Goal: Task Accomplishment & Management: Complete application form

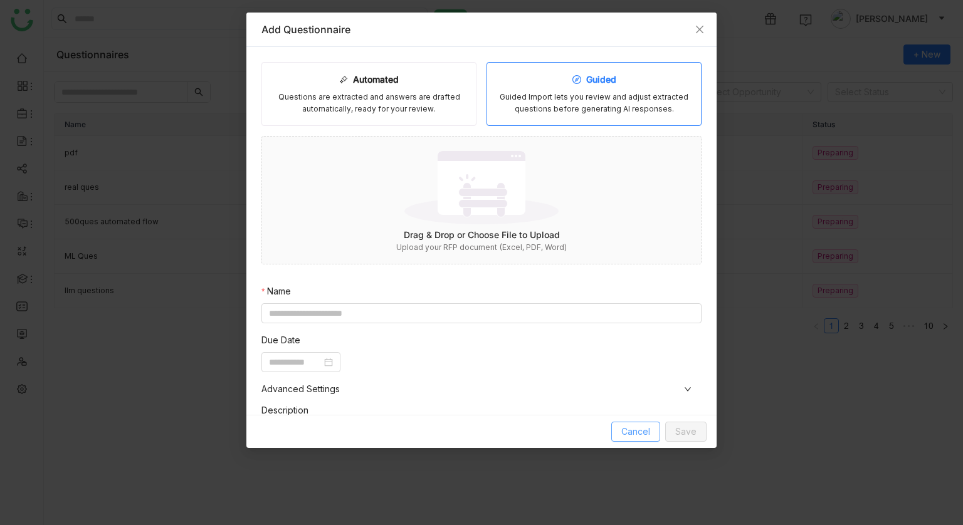
click at [624, 435] on span "Cancel" at bounding box center [635, 432] width 29 height 14
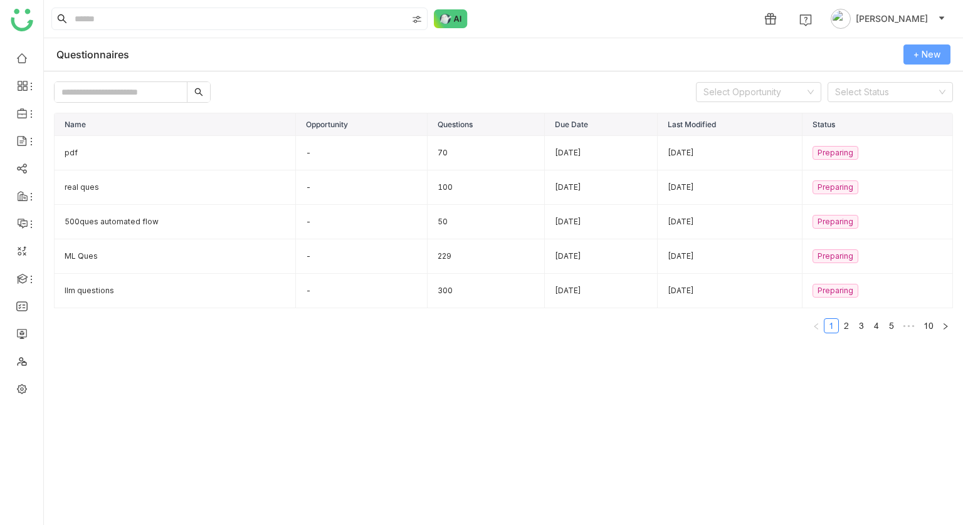
click at [912, 51] on button "+ New" at bounding box center [927, 55] width 47 height 20
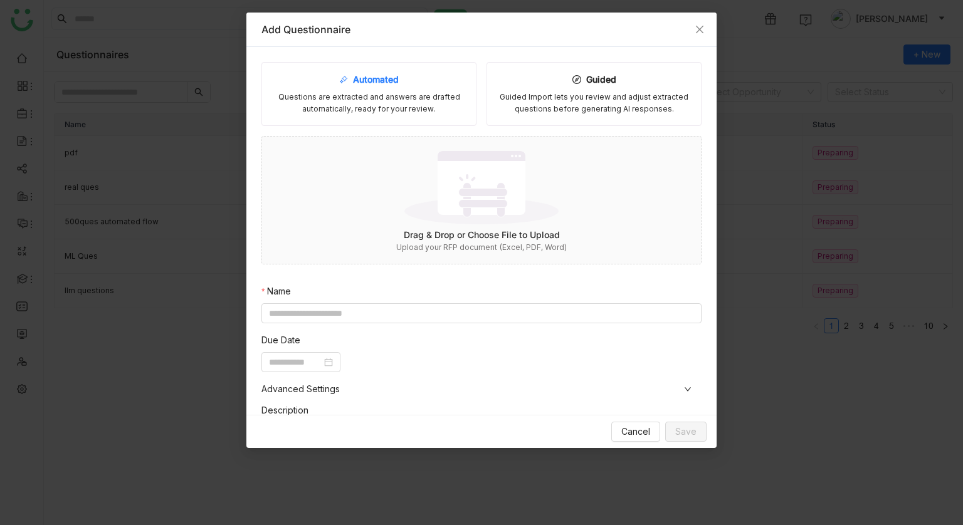
click at [434, 85] on div "Automated Questions are extracted and answers are drafted automatically, ready …" at bounding box center [368, 94] width 215 height 64
click at [420, 301] on nz-form-item "Name" at bounding box center [481, 304] width 440 height 39
click at [420, 302] on nz-form-item "Name" at bounding box center [481, 304] width 440 height 39
click at [419, 305] on input at bounding box center [481, 313] width 440 height 20
type input "**********"
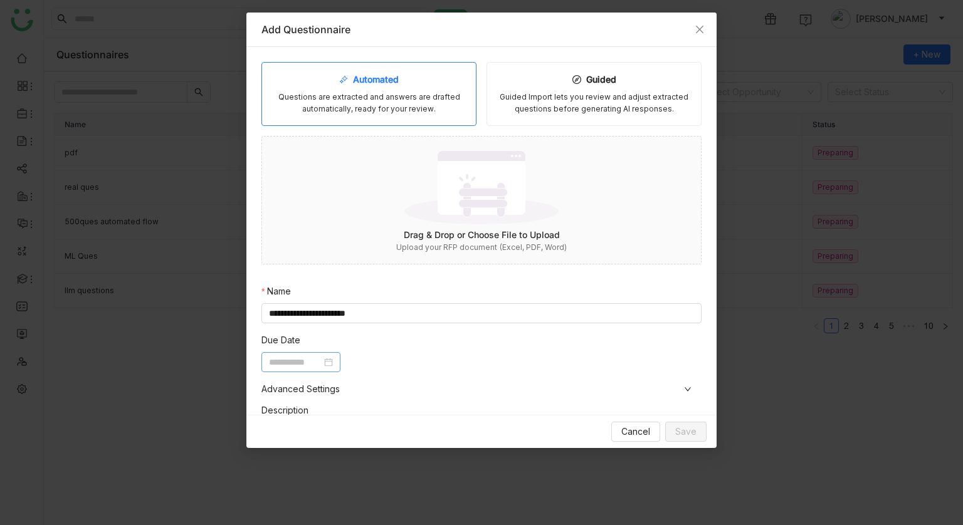
click at [307, 362] on input at bounding box center [295, 363] width 53 height 14
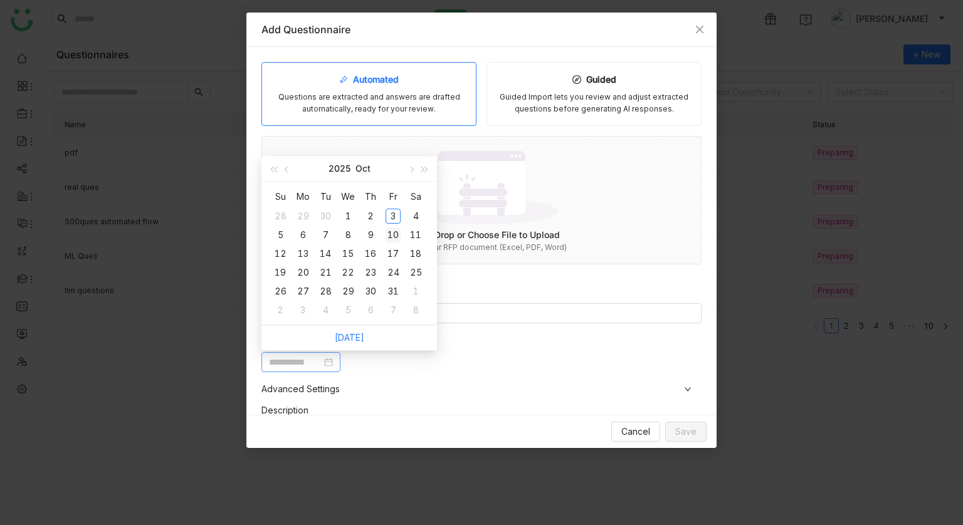
click at [392, 238] on div "10" at bounding box center [393, 235] width 15 height 15
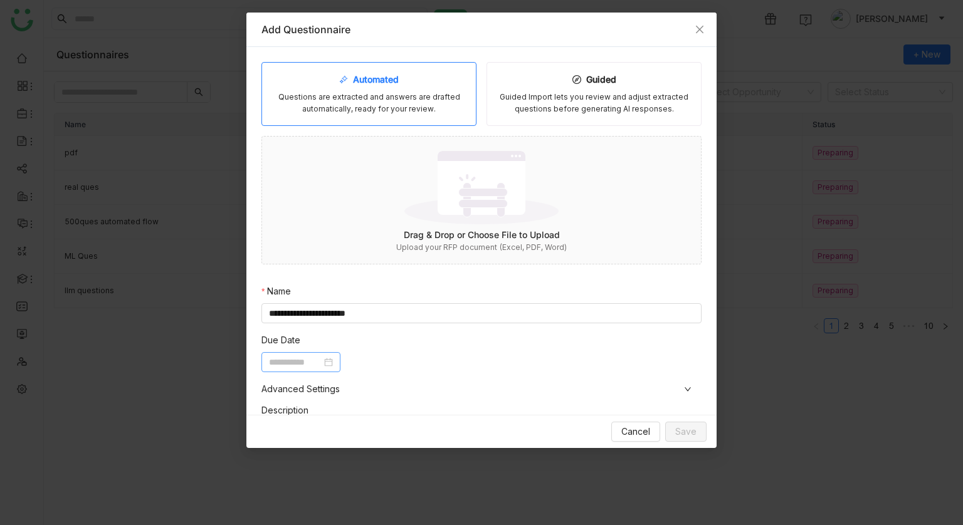
type input "**********"
click at [419, 409] on nz-form-item "Description" at bounding box center [476, 437] width 430 height 66
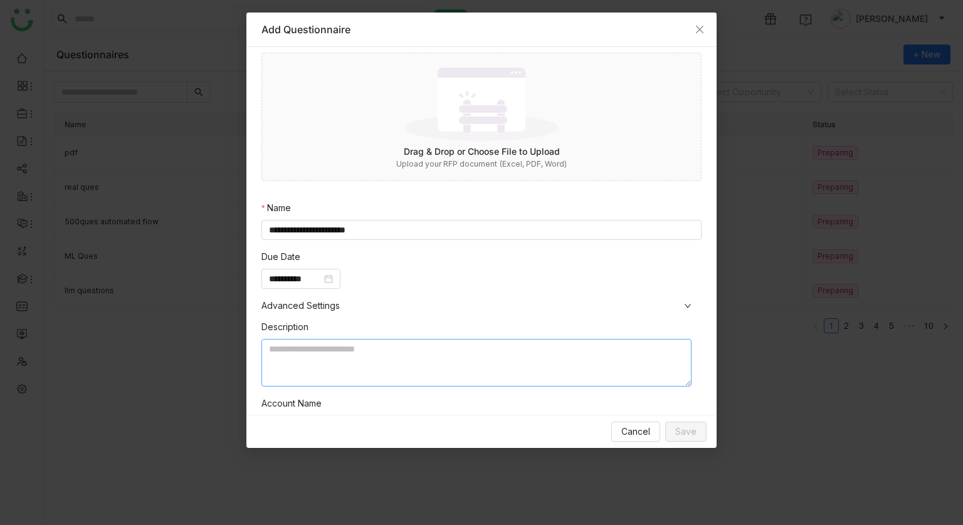
scroll to position [186, 0]
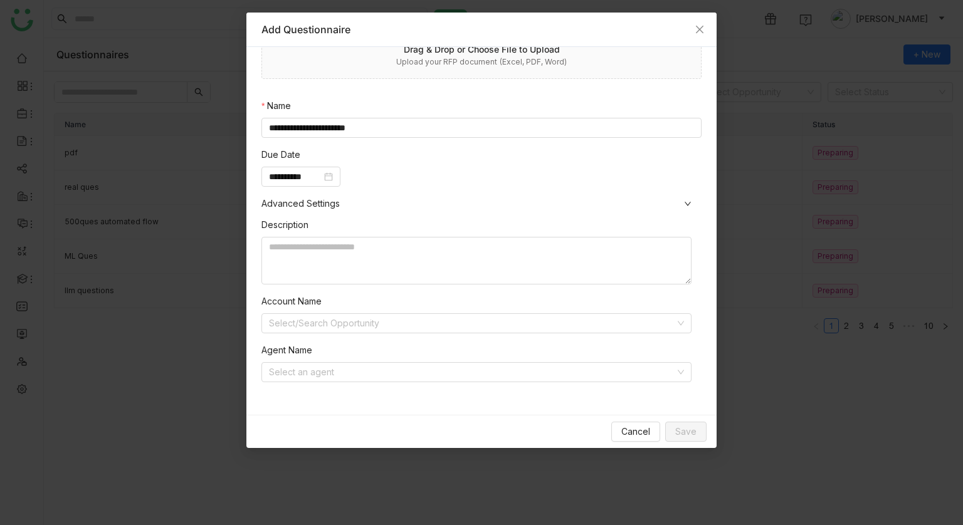
click at [362, 357] on nz-form-item "Agent Name Select an agent" at bounding box center [476, 363] width 430 height 39
click at [362, 363] on input at bounding box center [472, 372] width 406 height 19
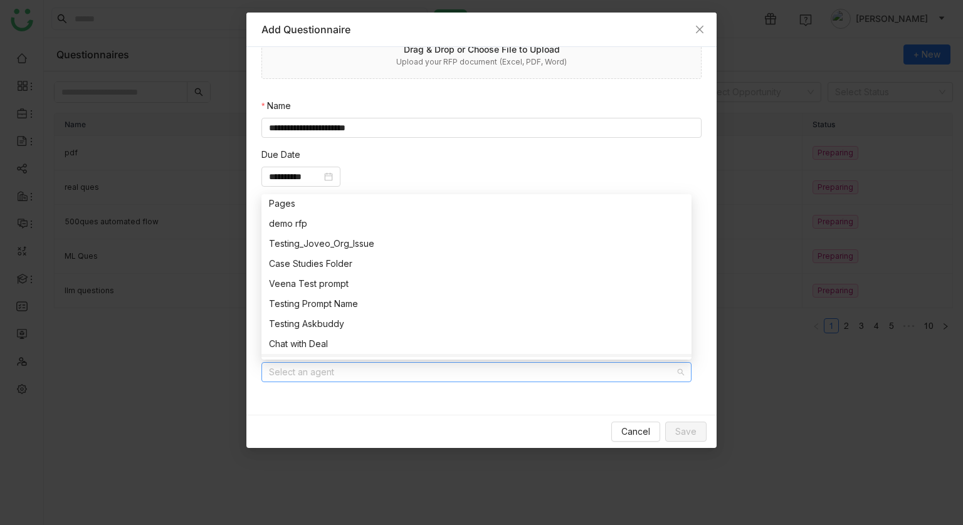
scroll to position [195, 0]
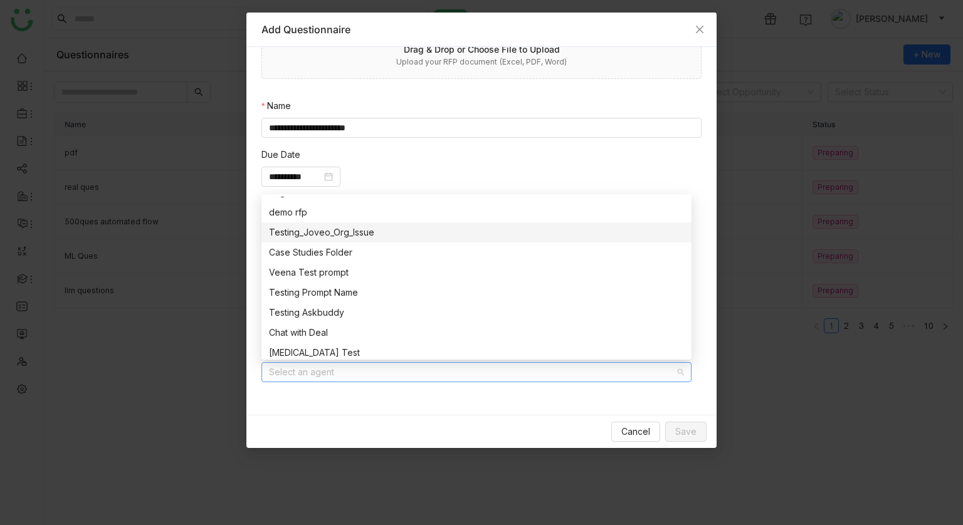
click at [354, 239] on nz-option-item "Testing_Joveo_Org_Issue" at bounding box center [476, 233] width 430 height 20
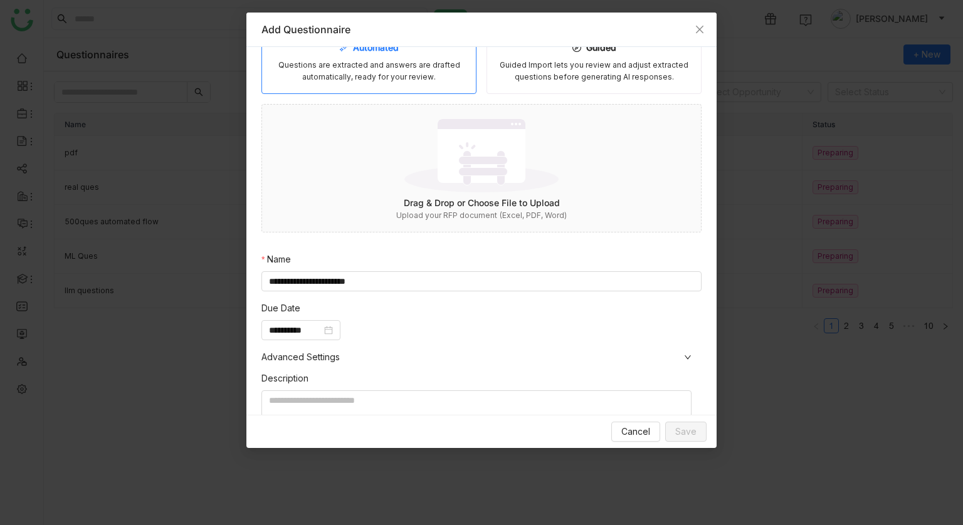
scroll to position [0, 0]
